Goal: Transaction & Acquisition: Purchase product/service

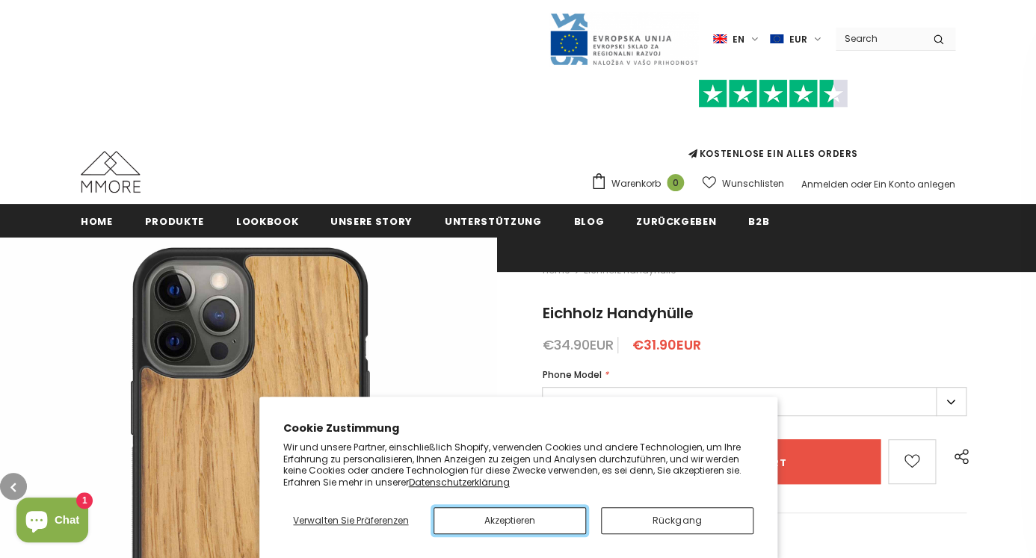
click at [524, 516] on button "Akzeptieren" at bounding box center [509, 520] width 152 height 27
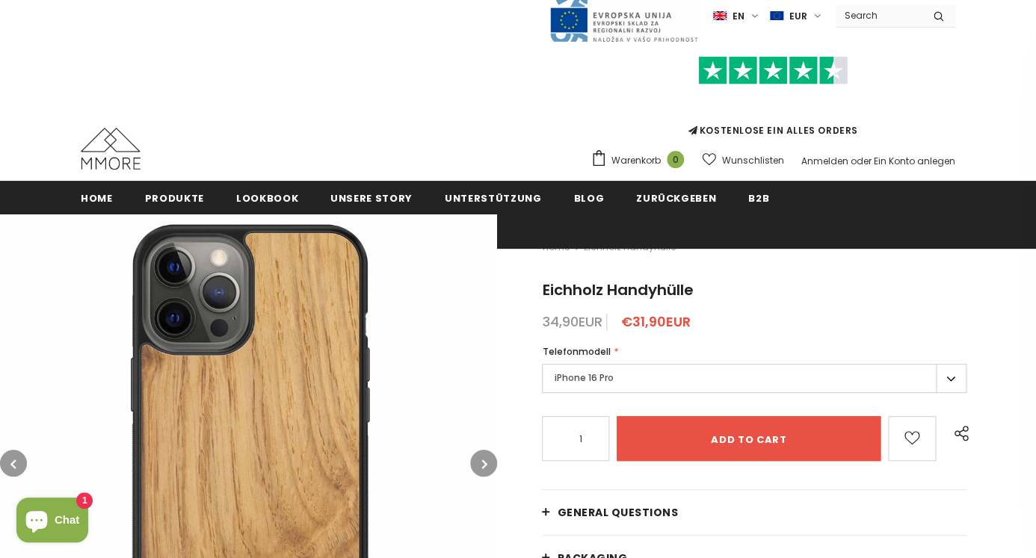
scroll to position [38, 0]
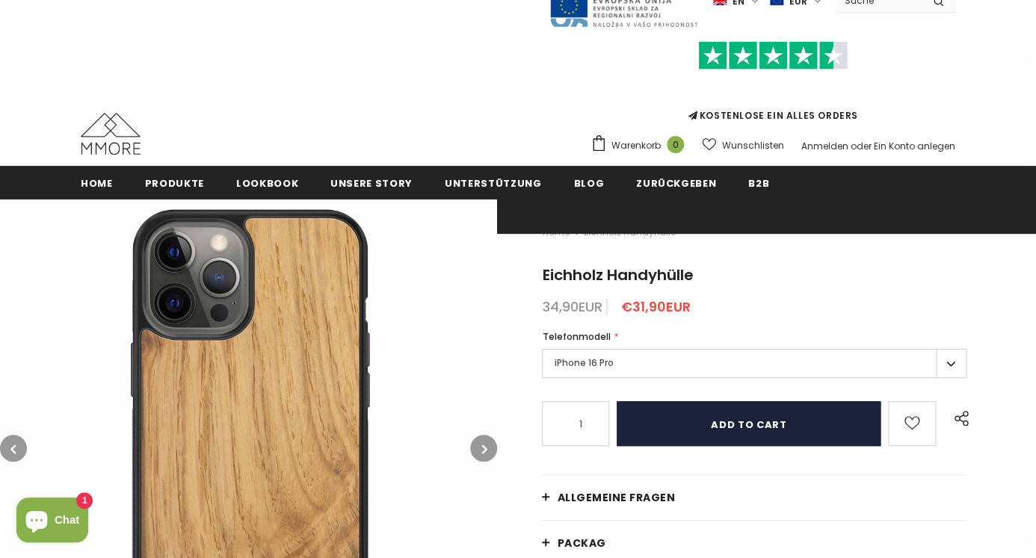
click at [734, 424] on input "Add to cart" at bounding box center [748, 423] width 264 height 45
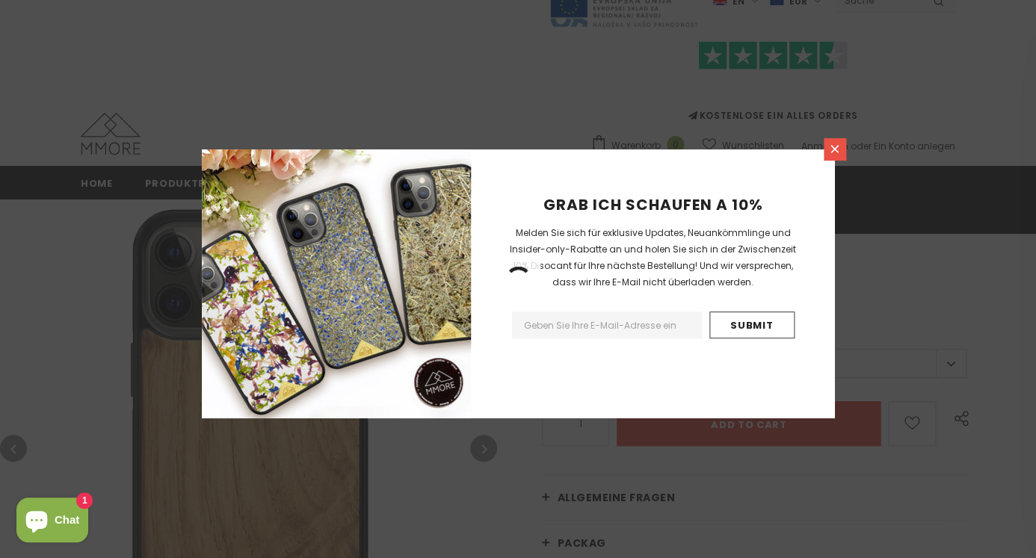
click at [839, 148] on icon at bounding box center [834, 149] width 13 height 13
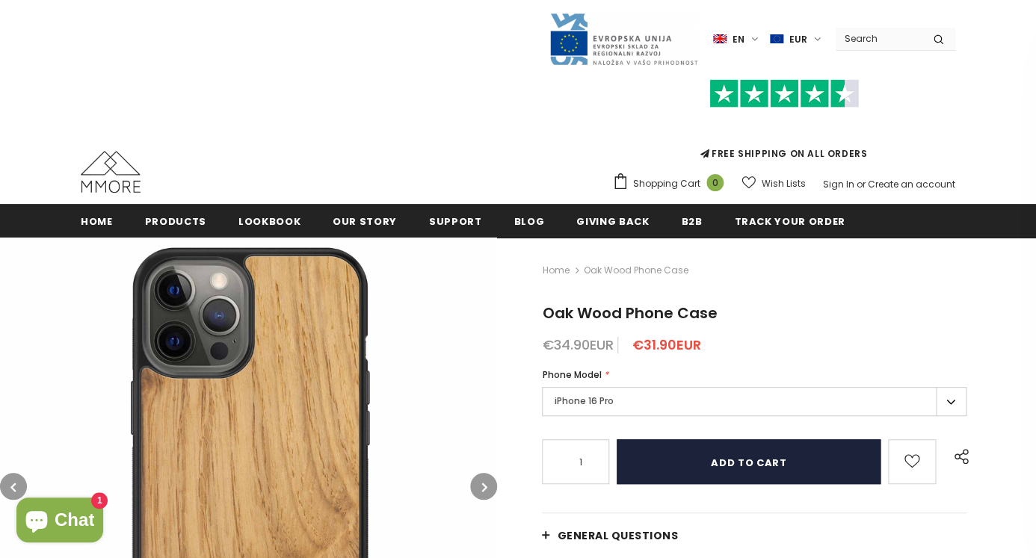
click at [686, 469] on input "Add to cart" at bounding box center [748, 461] width 264 height 45
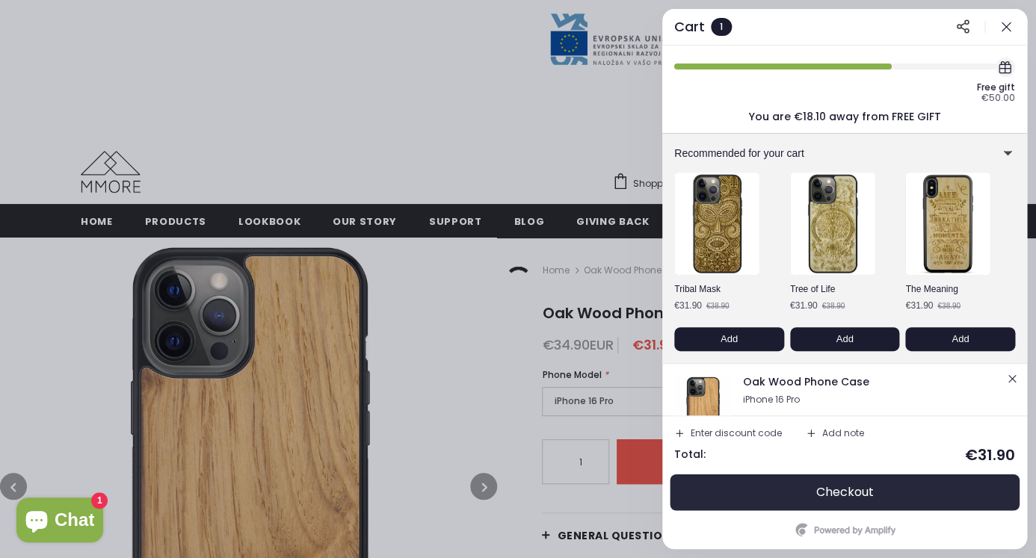
click at [827, 493] on span "Checkout" at bounding box center [845, 492] width 58 height 15
